Goal: Task Accomplishment & Management: Manage account settings

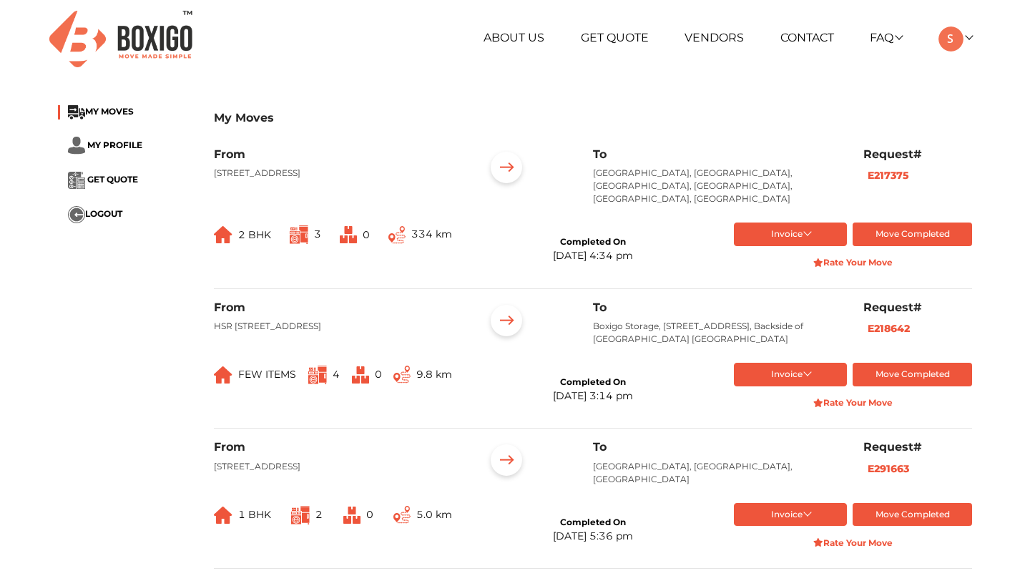
scroll to position [420, 0]
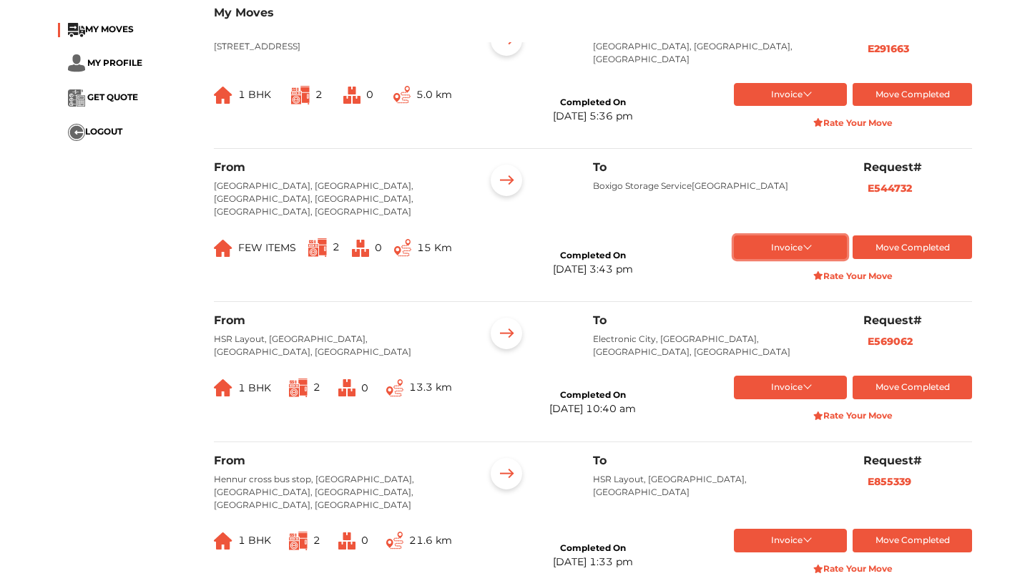
click at [781, 259] on button "Invoice" at bounding box center [791, 247] width 114 height 24
click at [781, 303] on button "Final Invoice Bill" at bounding box center [791, 292] width 114 height 21
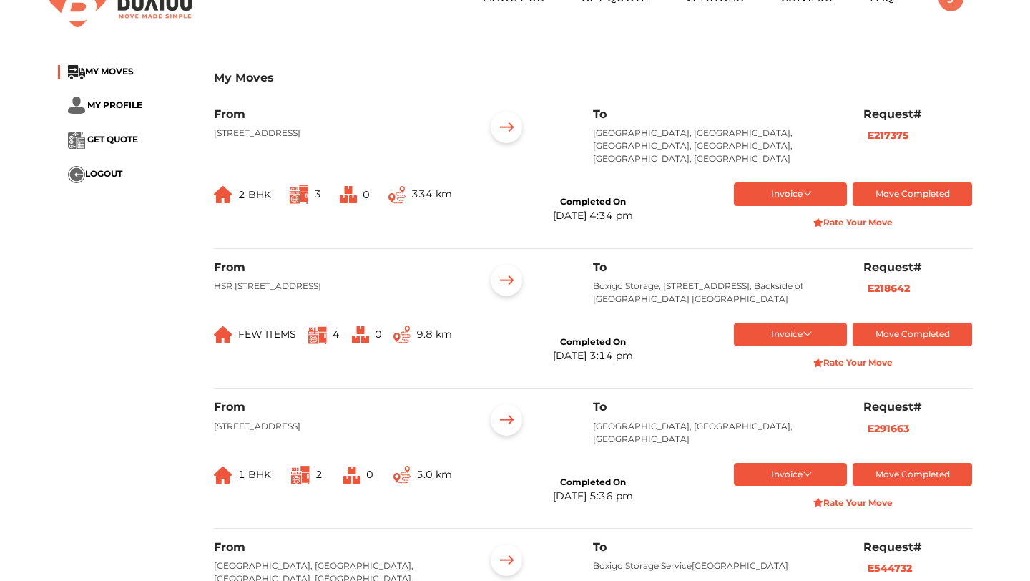
scroll to position [0, 0]
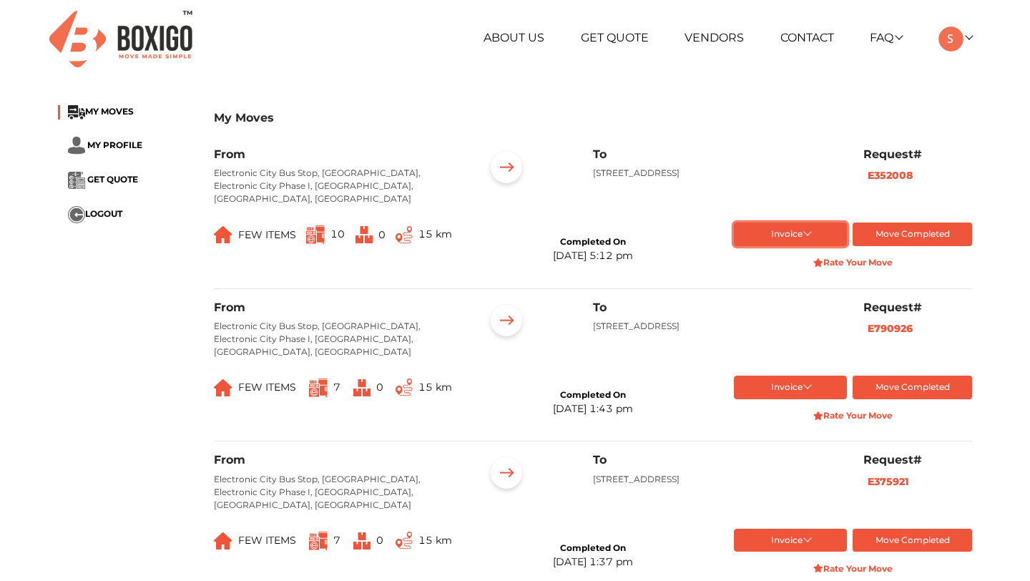
click at [783, 230] on button "Invoice" at bounding box center [791, 234] width 114 height 24
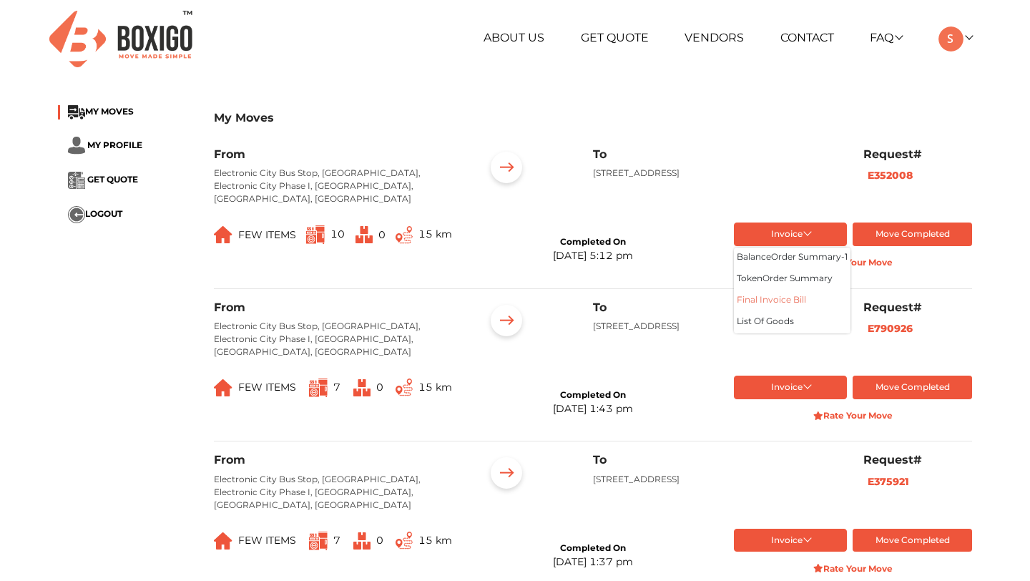
click at [779, 290] on button "Final Invoice Bill" at bounding box center [792, 300] width 117 height 21
click at [778, 227] on button "Invoice" at bounding box center [791, 234] width 114 height 24
click at [775, 269] on button "token Order summary" at bounding box center [792, 279] width 117 height 21
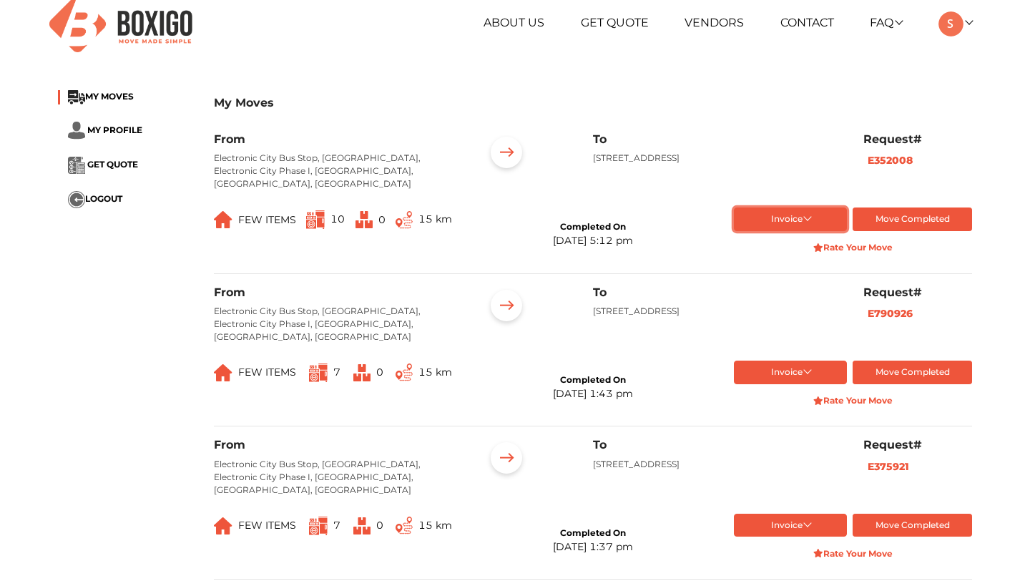
click at [783, 211] on button "Invoice" at bounding box center [791, 219] width 114 height 24
click at [772, 275] on button "Final Invoice Bill" at bounding box center [792, 285] width 117 height 21
click at [770, 212] on button "Invoice" at bounding box center [791, 219] width 114 height 24
click at [767, 235] on button "balance Order summary- 1" at bounding box center [792, 243] width 117 height 21
click at [786, 207] on button "Invoice" at bounding box center [791, 219] width 114 height 24
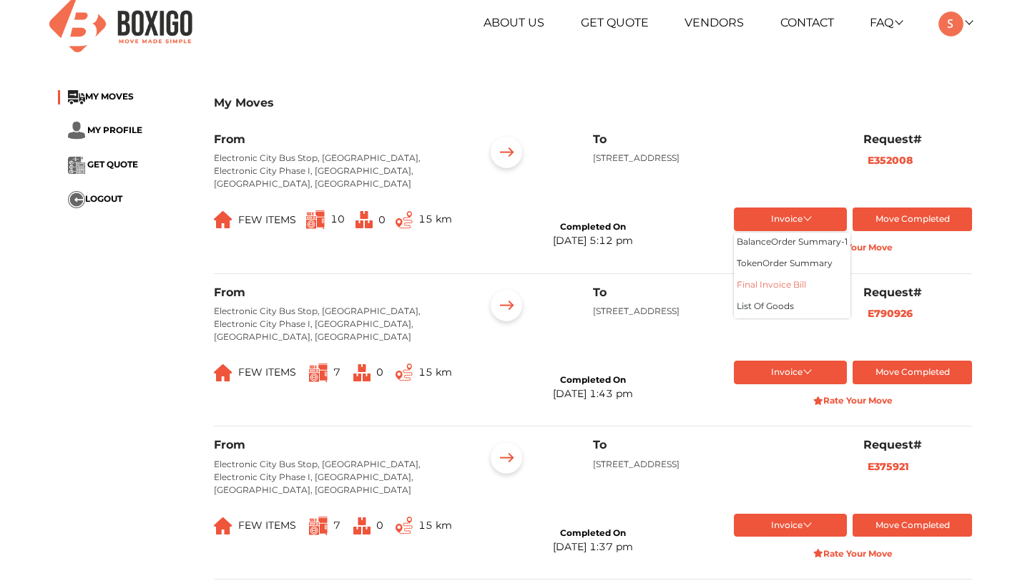
click at [771, 278] on button "Final Invoice Bill" at bounding box center [792, 285] width 117 height 21
click at [793, 207] on button "Invoice" at bounding box center [791, 219] width 114 height 24
click at [791, 233] on button "balance Order summary- 1" at bounding box center [792, 243] width 117 height 21
click at [805, 207] on button "Invoice" at bounding box center [791, 219] width 114 height 24
drag, startPoint x: 863, startPoint y: 156, endPoint x: 923, endPoint y: 158, distance: 59.4
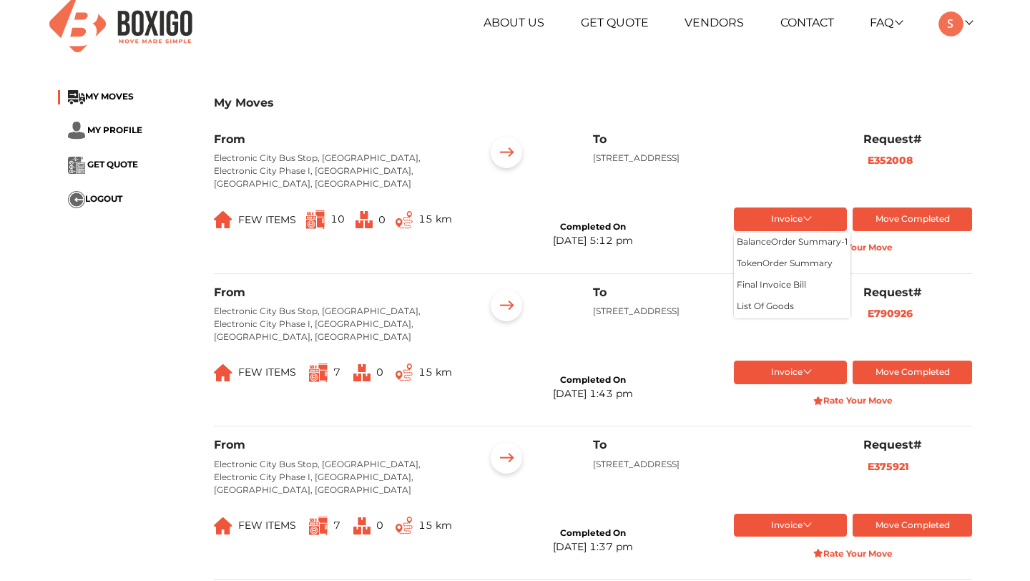
click at [924, 158] on div "Request# E352008" at bounding box center [918, 166] width 130 height 69
click at [923, 158] on div "Request# E352008" at bounding box center [918, 166] width 130 height 69
click at [891, 159] on b "E352008" at bounding box center [890, 160] width 45 height 13
click at [788, 361] on button "Invoice" at bounding box center [791, 373] width 114 height 24
click at [779, 407] on button "Final Invoice Bill" at bounding box center [791, 417] width 114 height 21
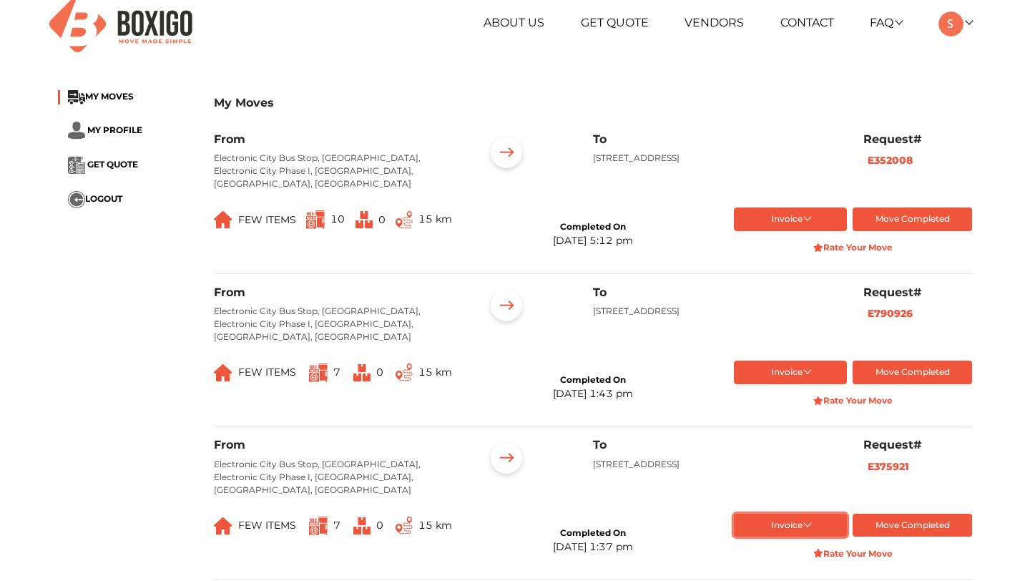
click at [820, 514] on button "Invoice" at bounding box center [791, 526] width 114 height 24
click at [782, 560] on button "Final Invoice Bill" at bounding box center [791, 570] width 114 height 21
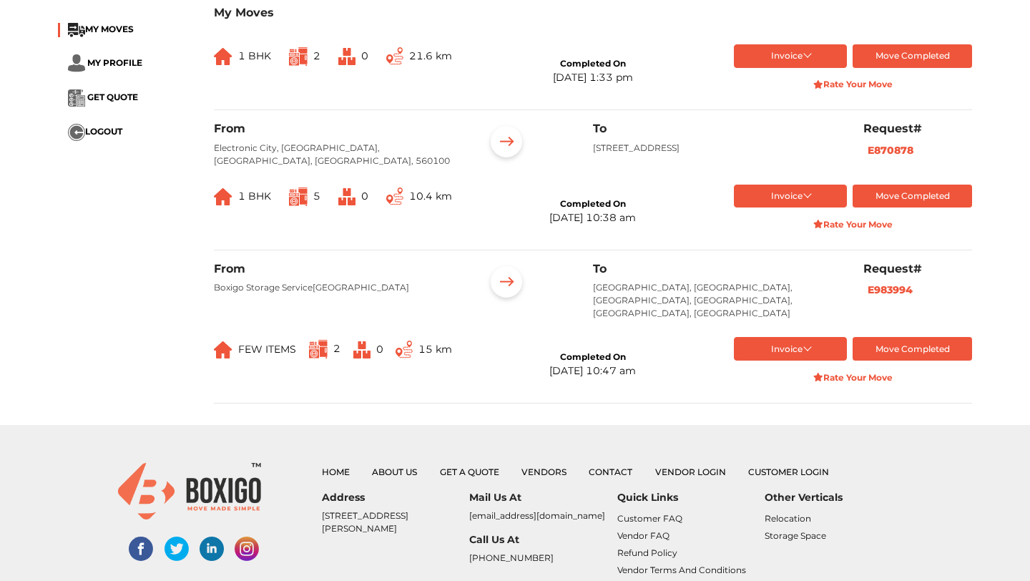
scroll to position [1628, 0]
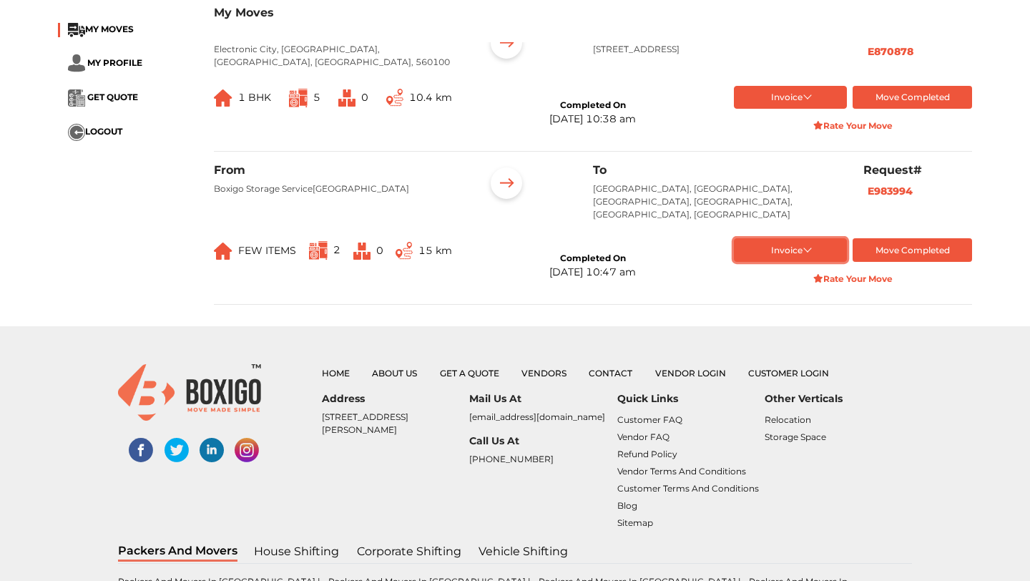
click at [793, 238] on button "Invoice" at bounding box center [791, 250] width 114 height 24
click at [791, 285] on button "Final Invoice Bill" at bounding box center [791, 295] width 114 height 21
click at [793, 238] on button "Invoice" at bounding box center [791, 250] width 114 height 24
click at [761, 445] on li "Refund Policy" at bounding box center [690, 453] width 147 height 17
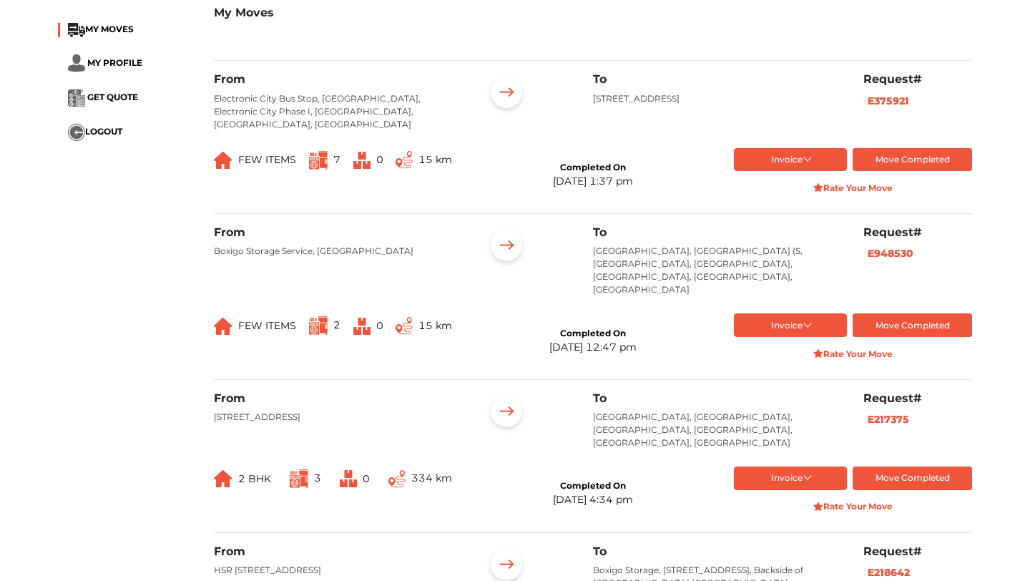
scroll to position [378, 0]
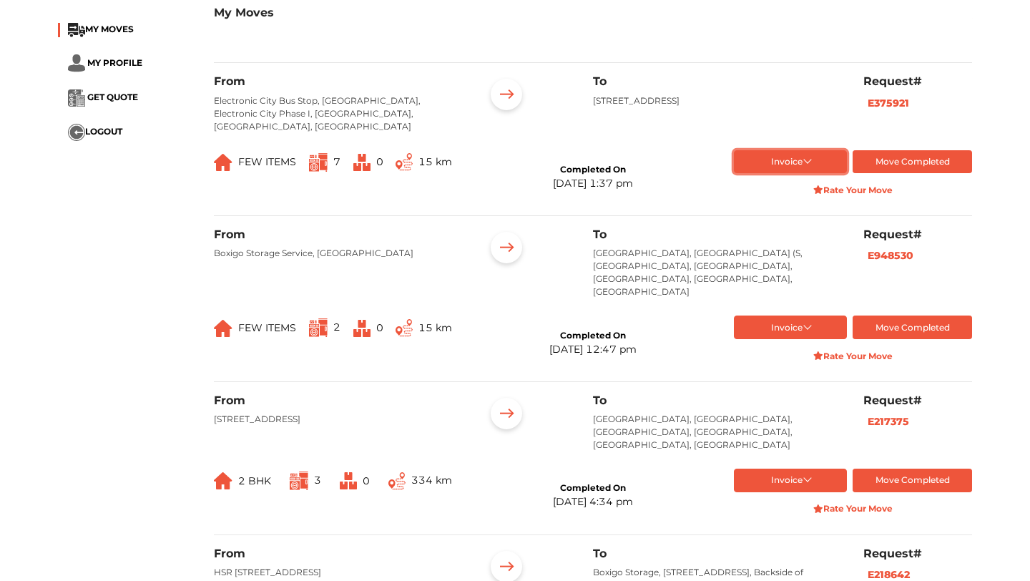
click at [801, 150] on button "Invoice" at bounding box center [791, 162] width 114 height 24
click at [801, 197] on button "Final Invoice Bill" at bounding box center [791, 207] width 114 height 21
click at [96, 57] on li "MY PROFILE" at bounding box center [125, 63] width 134 height 18
click at [99, 64] on span "MY PROFILE" at bounding box center [114, 62] width 55 height 11
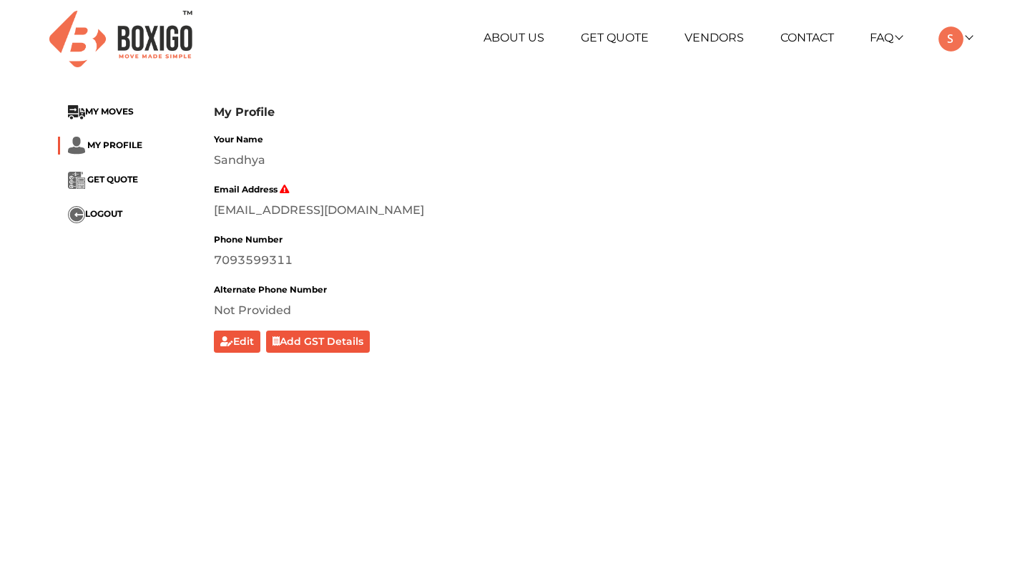
click at [277, 224] on div "Your Name Sandhya Email Address [EMAIL_ADDRESS][DOMAIN_NAME] Phone Number [PHON…" at bounding box center [593, 241] width 758 height 222
click at [275, 209] on div "[EMAIL_ADDRESS][DOMAIN_NAME]" at bounding box center [593, 210] width 758 height 17
click at [967, 36] on link at bounding box center [956, 38] width 34 height 14
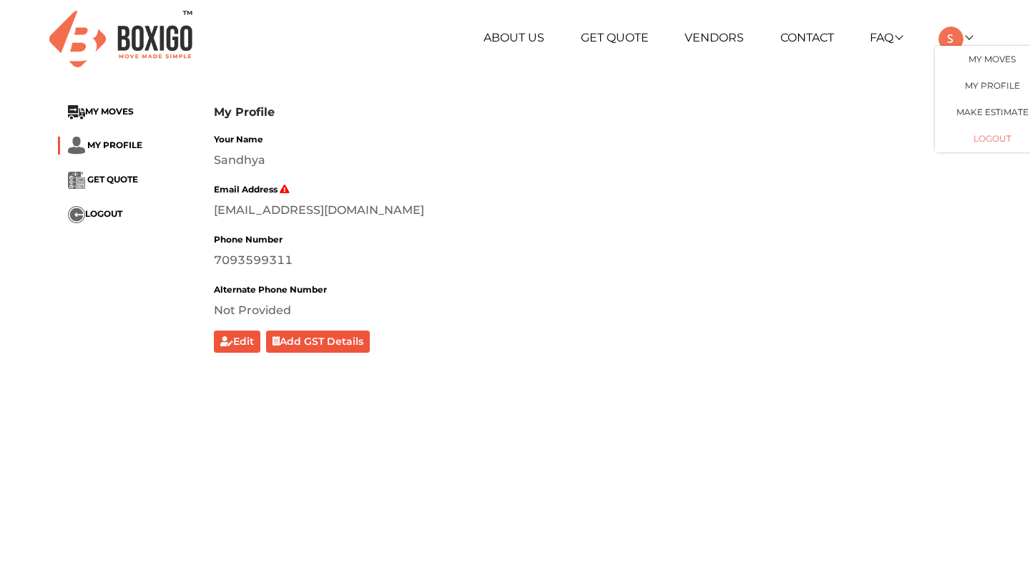
click at [971, 138] on button "LOGOUT" at bounding box center [992, 139] width 114 height 26
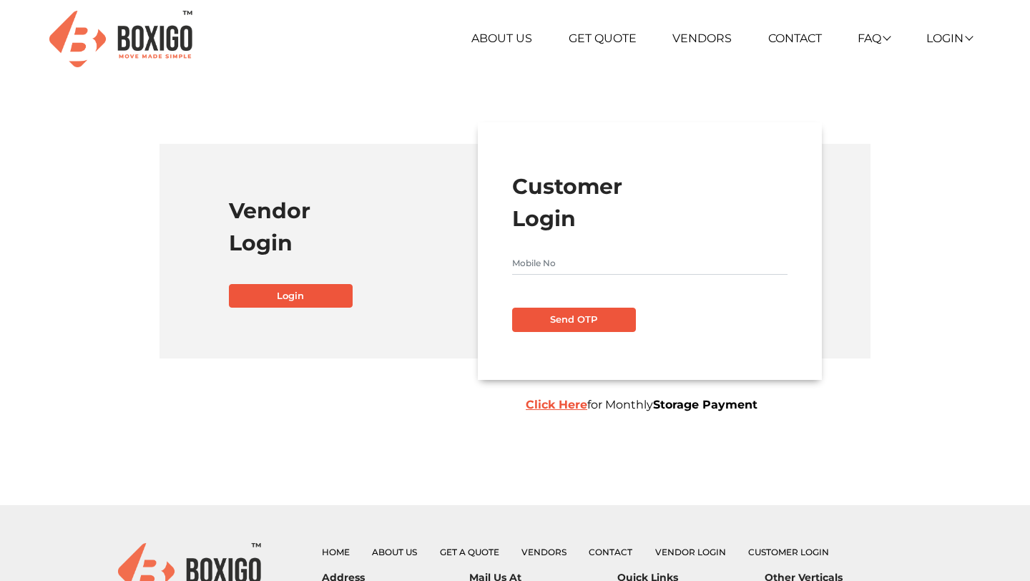
click at [590, 270] on input "text" at bounding box center [649, 263] width 275 height 23
type input "7093599311"
click at [569, 315] on button "Send OTP" at bounding box center [574, 320] width 124 height 24
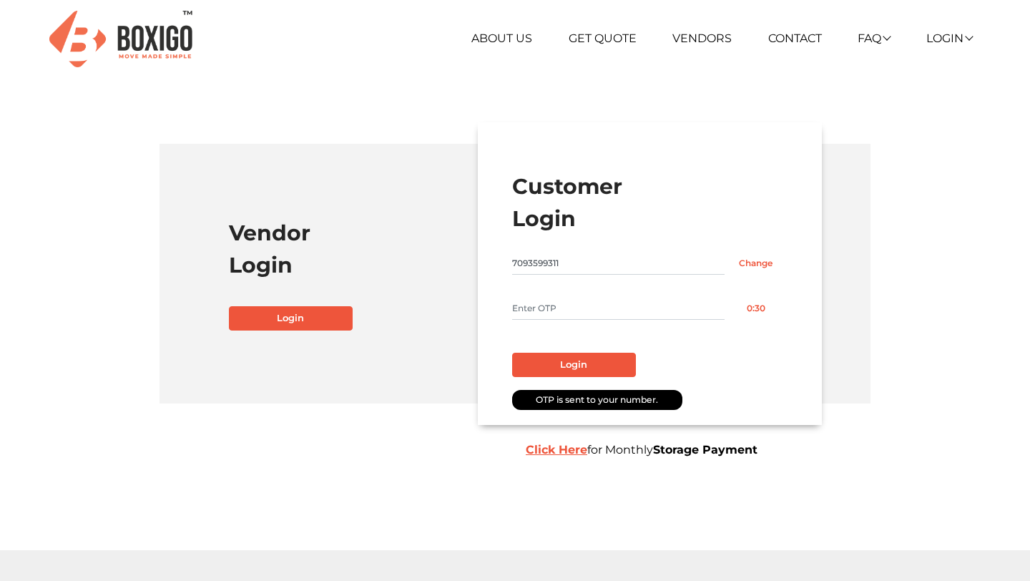
click at [569, 315] on input "text" at bounding box center [618, 308] width 212 height 23
type input "1111"
click at [569, 357] on button "Login" at bounding box center [574, 365] width 124 height 24
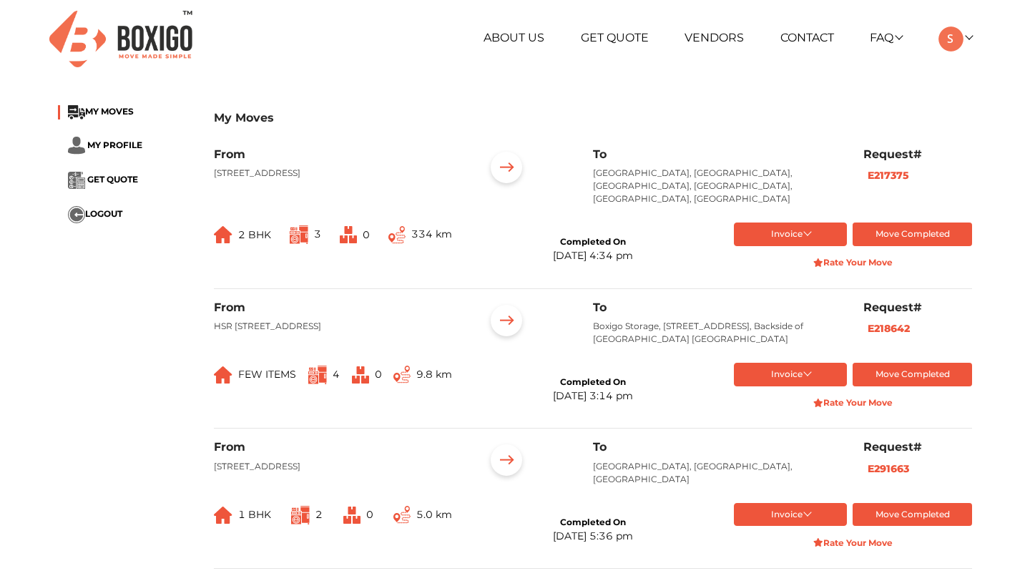
click at [791, 230] on button "Invoice" at bounding box center [791, 234] width 114 height 24
click at [784, 270] on button "token Order summary" at bounding box center [792, 279] width 117 height 21
click at [794, 245] on button "Invoice" at bounding box center [791, 234] width 114 height 24
click at [781, 306] on button "Final Invoice Bill" at bounding box center [792, 300] width 117 height 21
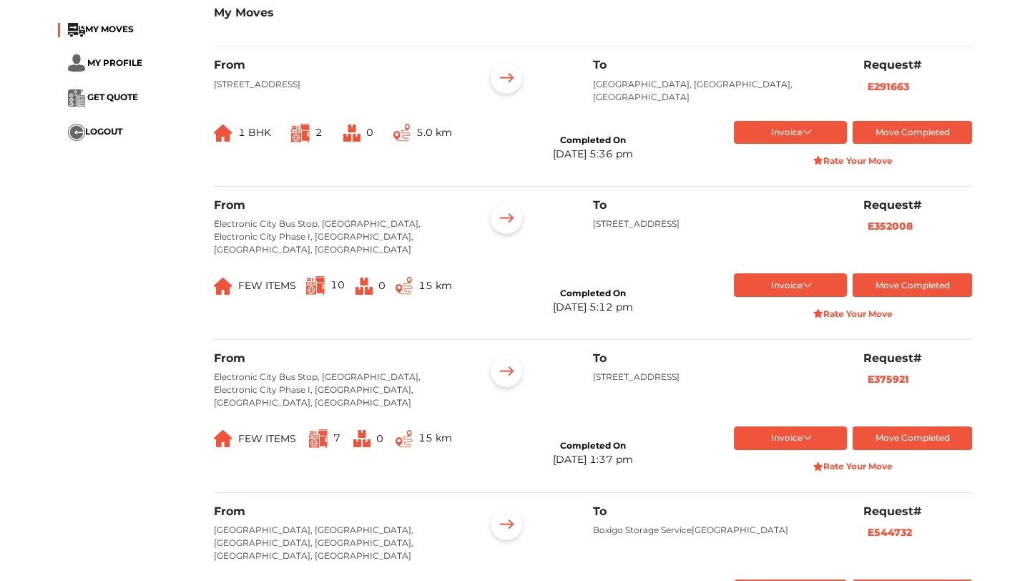
scroll to position [429, 0]
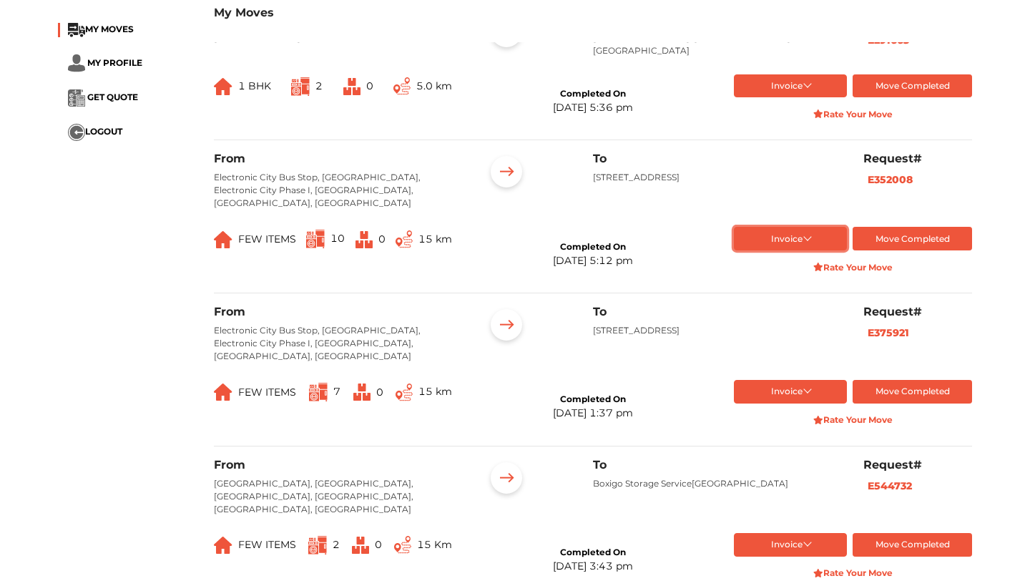
click at [785, 250] on button "Invoice" at bounding box center [791, 239] width 114 height 24
click at [779, 316] on button "Final Invoice Bill" at bounding box center [792, 305] width 117 height 21
click at [787, 250] on button "Invoice" at bounding box center [791, 239] width 114 height 24
click at [793, 295] on button "token Order summary" at bounding box center [792, 283] width 117 height 21
click at [773, 98] on button "Invoice" at bounding box center [791, 86] width 114 height 24
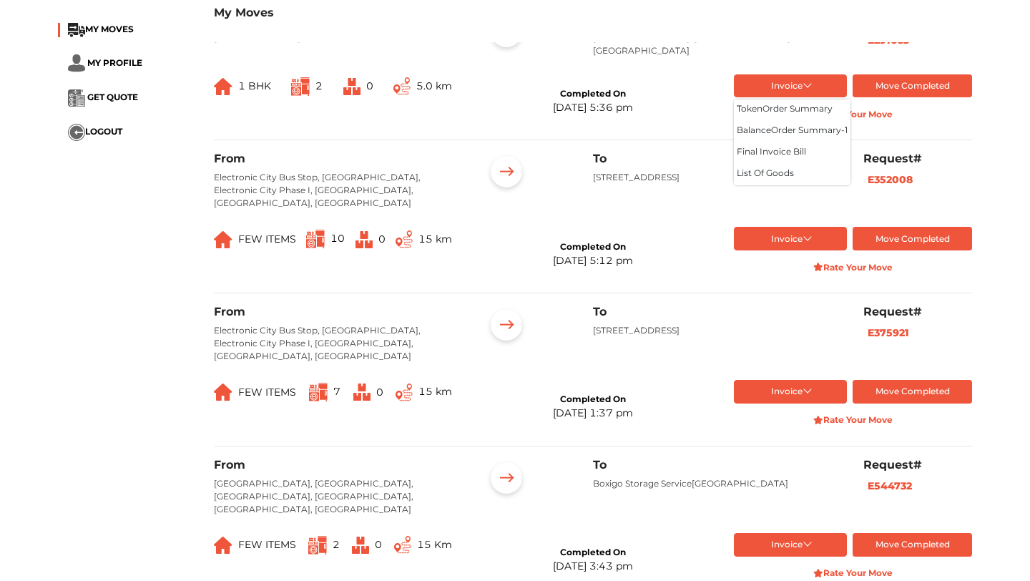
click at [790, 403] on button "Invoice" at bounding box center [791, 392] width 114 height 24
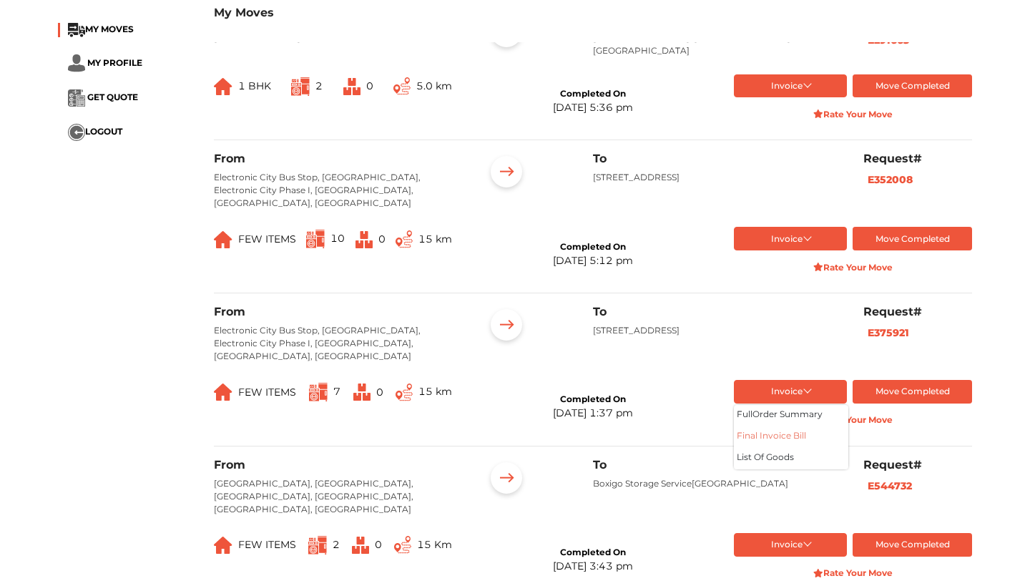
click at [776, 441] on button "Final Invoice Bill" at bounding box center [791, 436] width 114 height 21
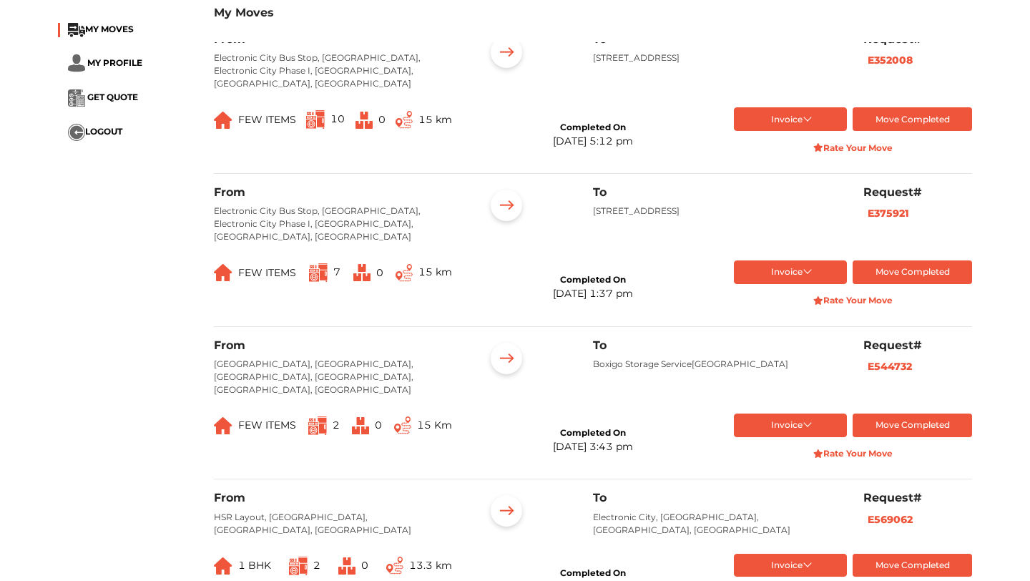
scroll to position [564, 0]
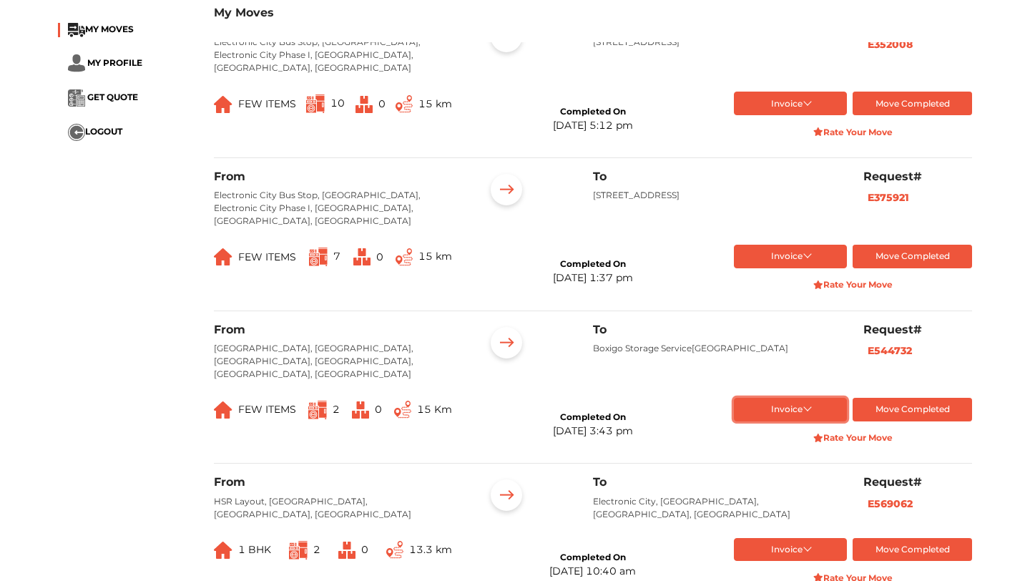
click at [762, 409] on button "Invoice" at bounding box center [791, 410] width 114 height 24
click at [762, 454] on button "Final Invoice Bill" at bounding box center [791, 454] width 114 height 21
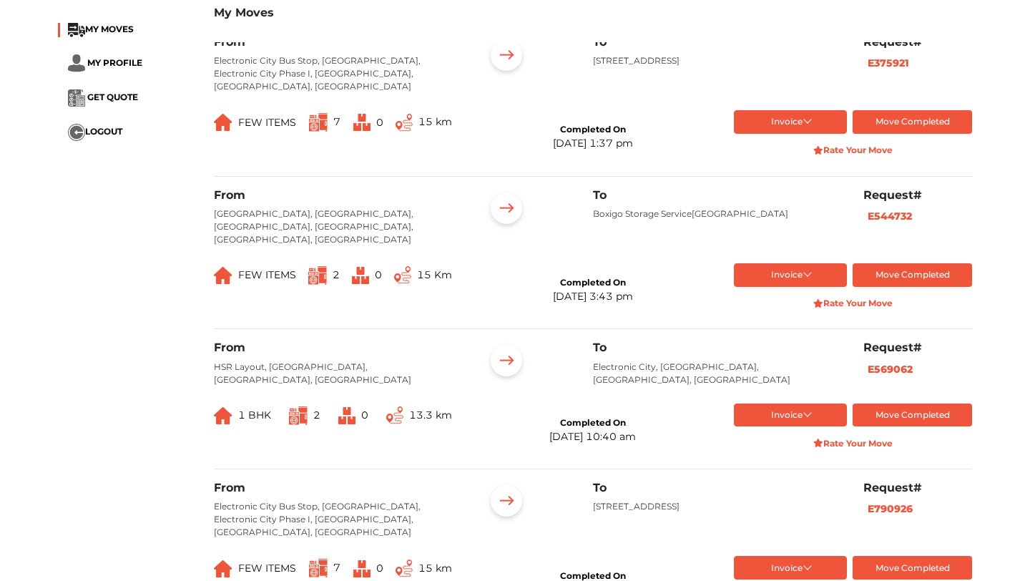
scroll to position [745, 0]
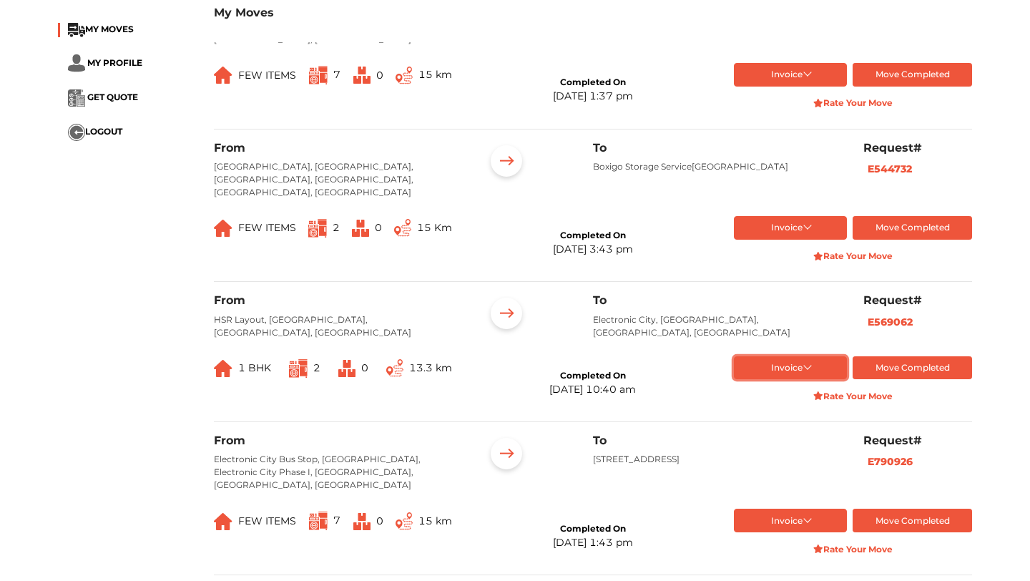
click at [829, 360] on button "Invoice" at bounding box center [791, 368] width 114 height 24
click at [802, 403] on button "balance Order summary- 1" at bounding box center [792, 413] width 117 height 21
click at [799, 220] on button "Invoice" at bounding box center [791, 228] width 114 height 24
click at [783, 270] on button "Final Invoice Bill" at bounding box center [791, 273] width 114 height 21
